Goal: Information Seeking & Learning: Learn about a topic

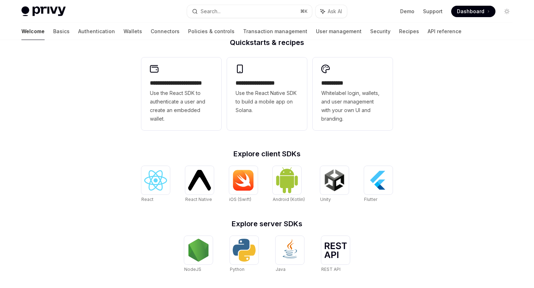
scroll to position [279, 0]
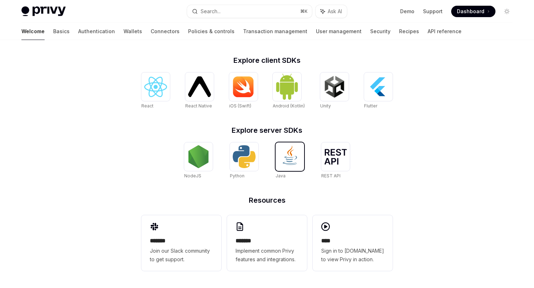
click at [294, 156] on img at bounding box center [289, 156] width 23 height 23
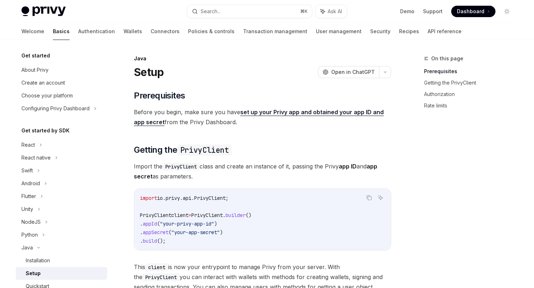
click at [39, 12] on img at bounding box center [43, 11] width 44 height 10
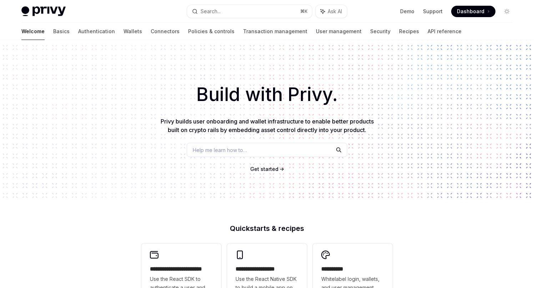
type textarea "*"
click at [510, 15] on button "Toggle dark mode" at bounding box center [506, 11] width 11 height 11
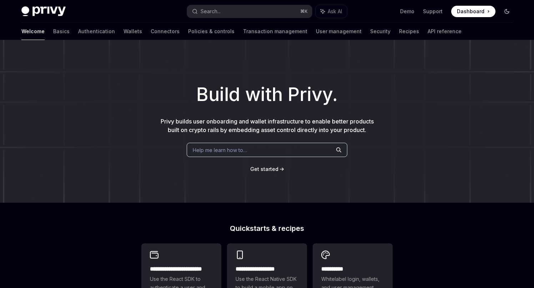
click at [510, 15] on button "Toggle dark mode" at bounding box center [506, 11] width 11 height 11
